Goal: Task Accomplishment & Management: Use online tool/utility

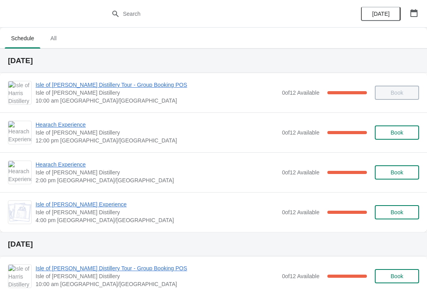
click at [86, 122] on span "Hearach Experience" at bounding box center [157, 125] width 242 height 8
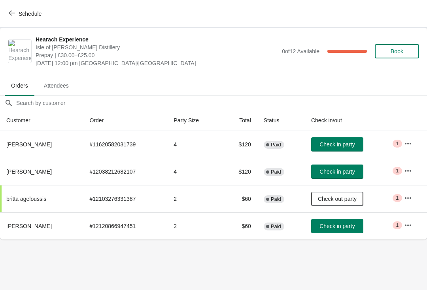
click at [349, 226] on span "Check in party" at bounding box center [336, 226] width 35 height 6
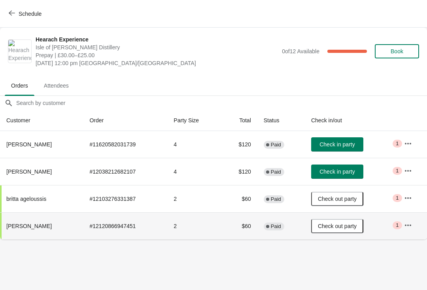
click at [337, 142] on span "Check in party" at bounding box center [336, 144] width 35 height 6
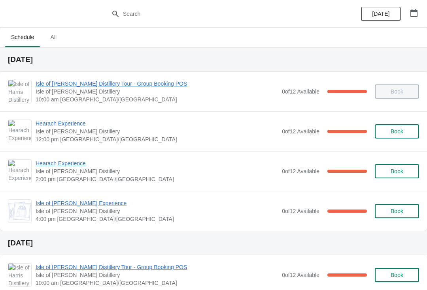
scroll to position [2, 0]
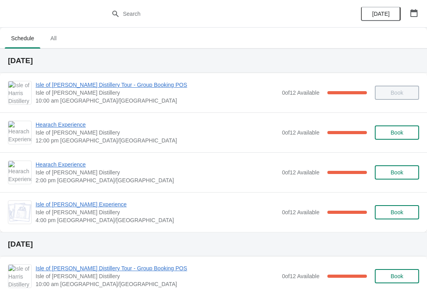
click at [83, 125] on span "Hearach Experience" at bounding box center [157, 125] width 242 height 8
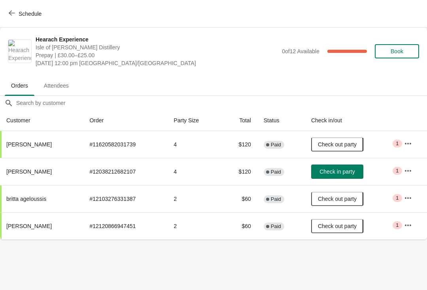
click at [324, 172] on span "Check in party" at bounding box center [336, 172] width 35 height 6
